Goal: Navigation & Orientation: Understand site structure

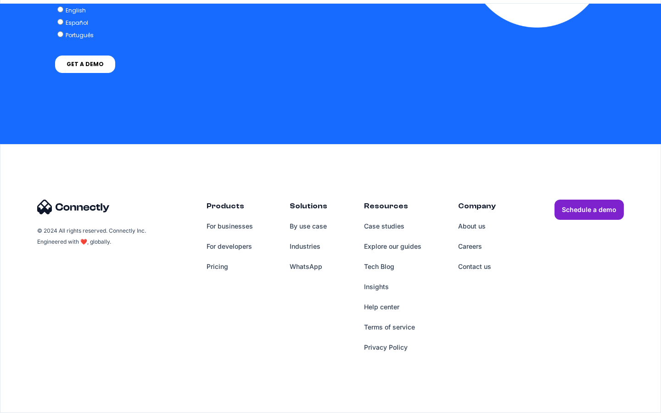
scroll to position [2677, 0]
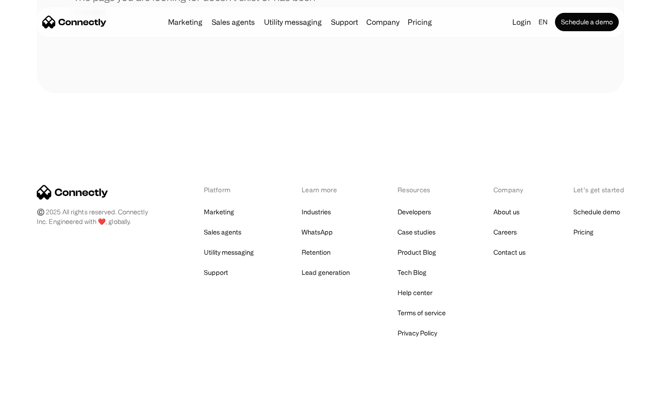
scroll to position [168, 0]
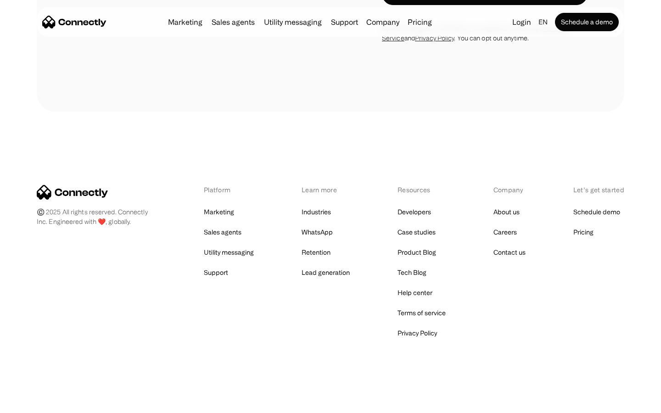
scroll to position [2803, 0]
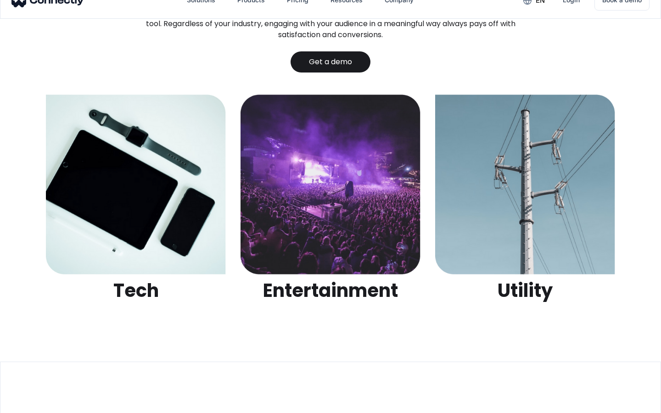
scroll to position [2896, 0]
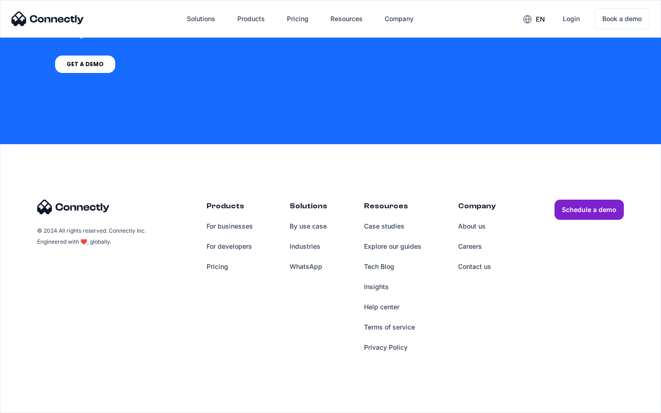
scroll to position [696, 0]
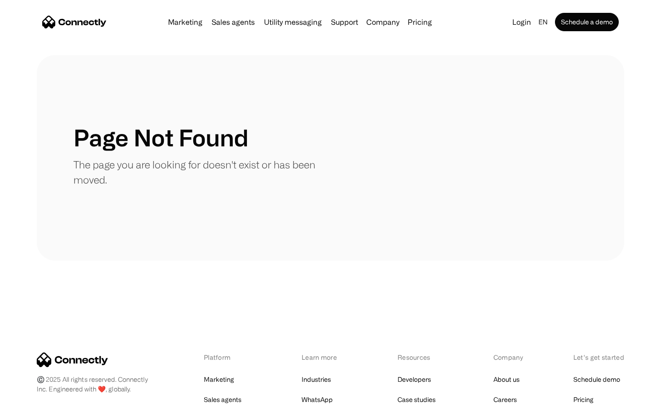
scroll to position [168, 0]
